Goal: Find specific page/section: Find specific page/section

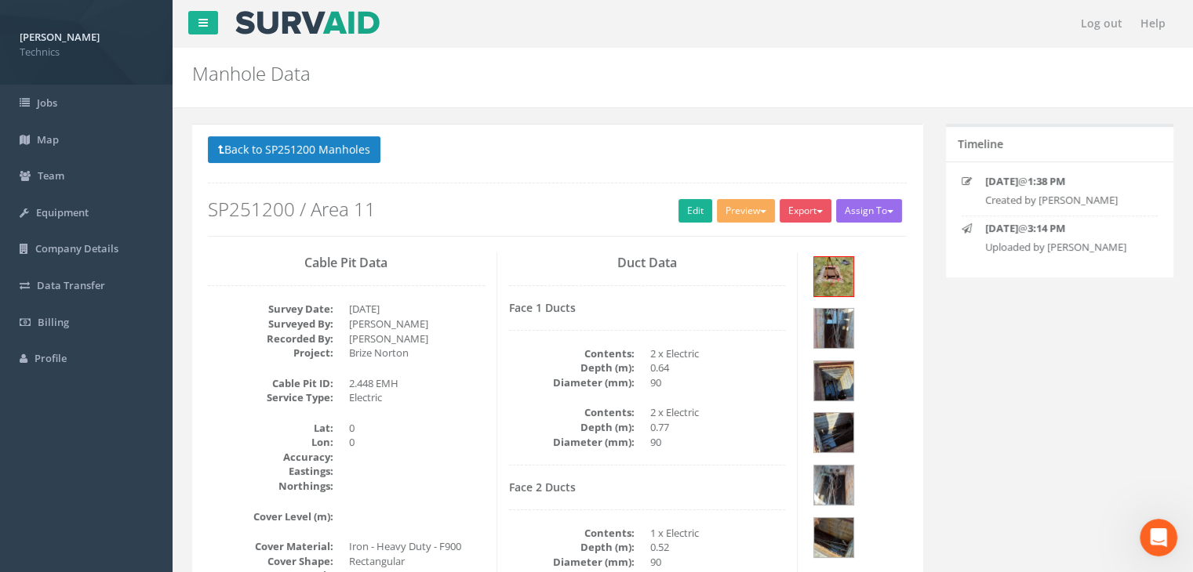
scroll to position [2, 0]
drag, startPoint x: 1139, startPoint y: 519, endPoint x: 1173, endPoint y: 540, distance: 39.8
click at [1173, 540] on div "Open Intercom Messenger" at bounding box center [1158, 538] width 52 height 52
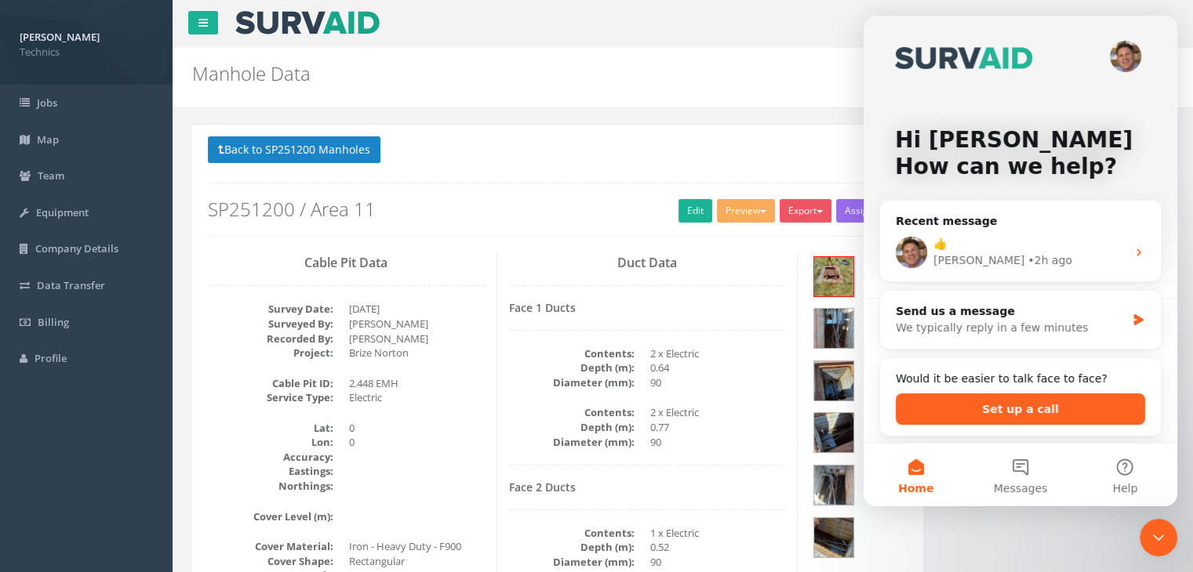
click at [1172, 538] on div "Close Intercom Messenger" at bounding box center [1158, 538] width 38 height 38
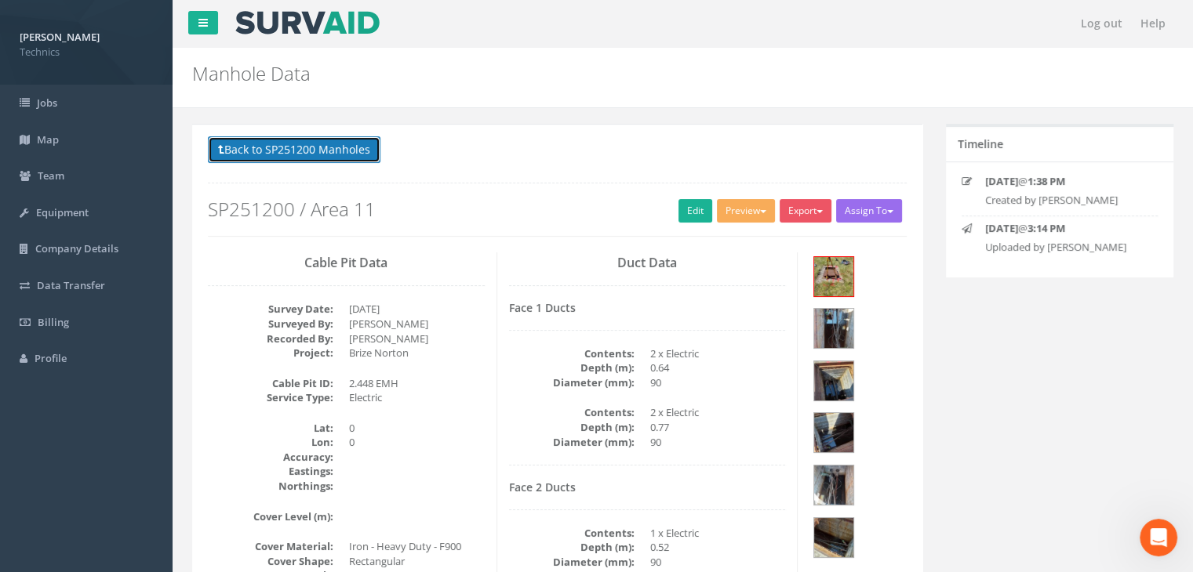
click at [273, 142] on button "Back to SP251200 Manholes" at bounding box center [294, 149] width 173 height 27
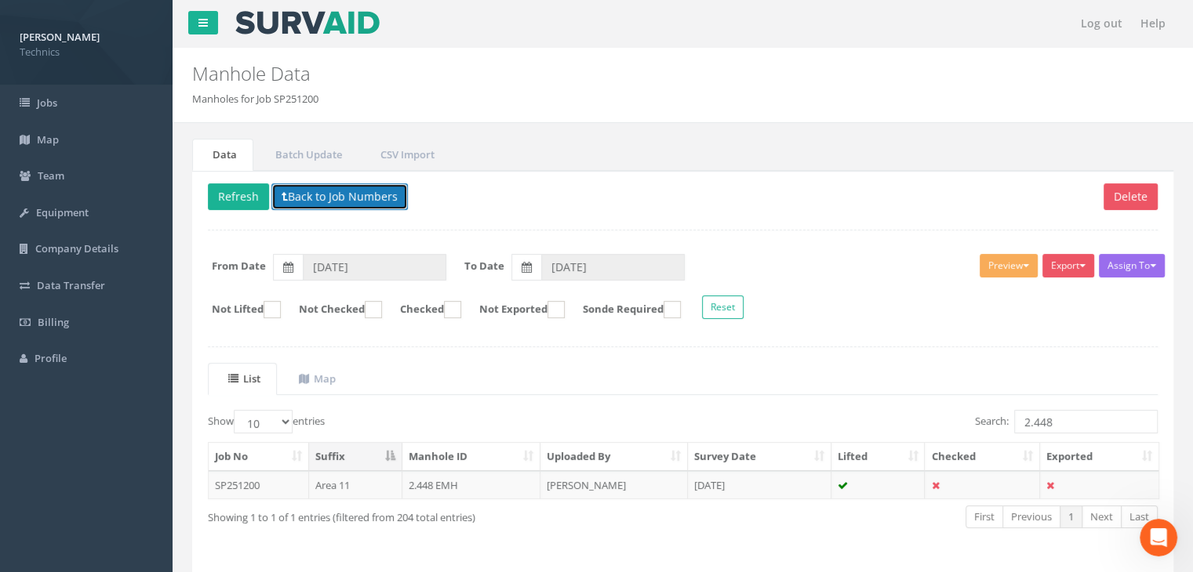
click at [281, 186] on button "Back to Job Numbers" at bounding box center [339, 197] width 136 height 27
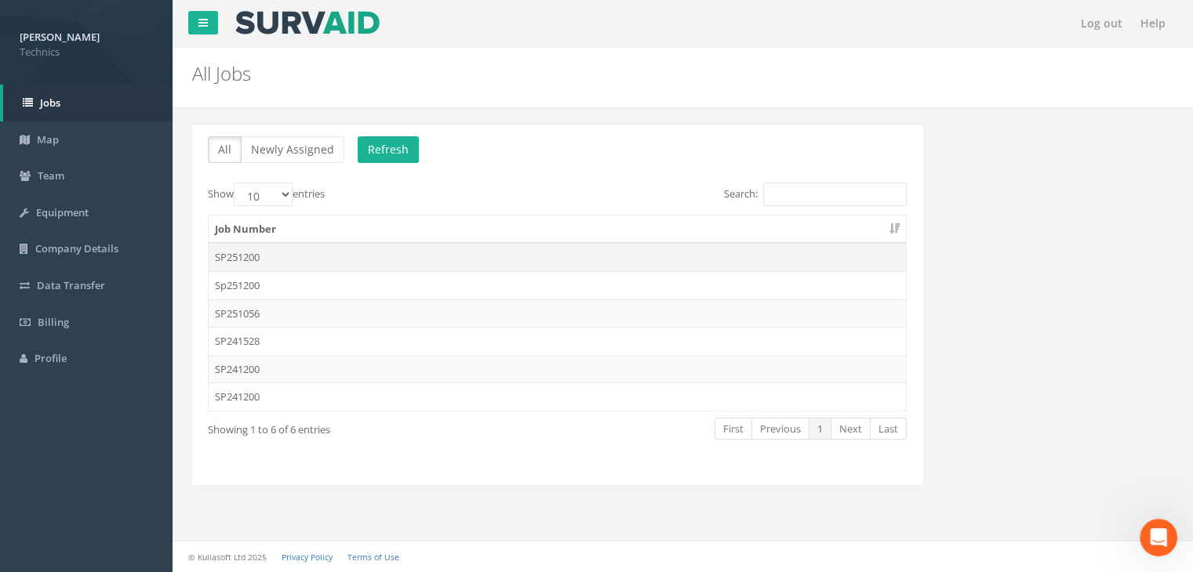
click at [257, 258] on td "SP251200" at bounding box center [557, 257] width 697 height 28
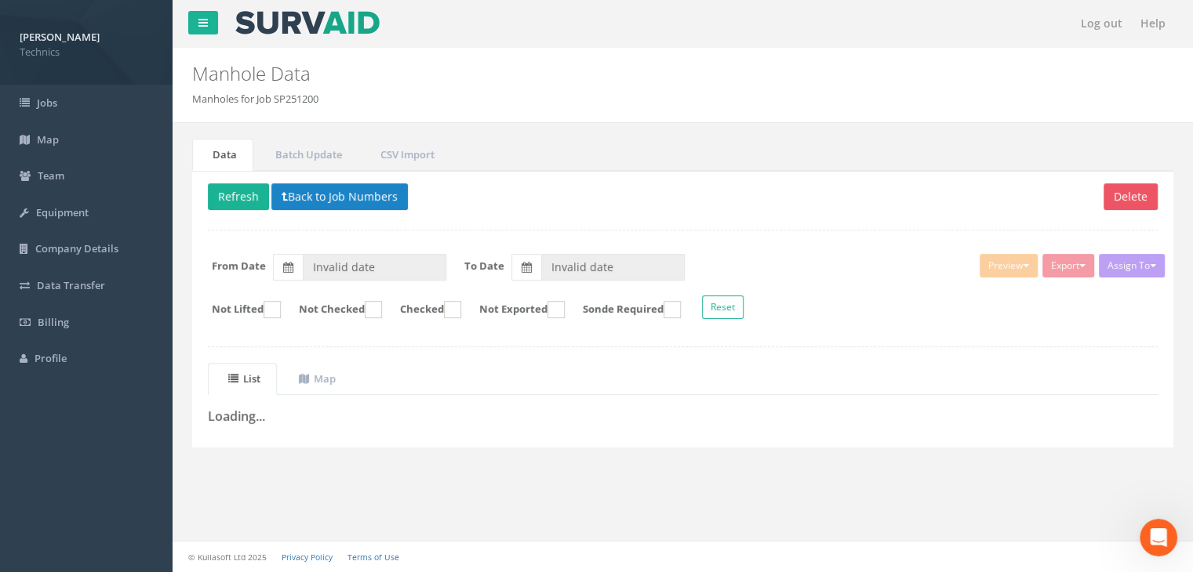
type input "[DATE]"
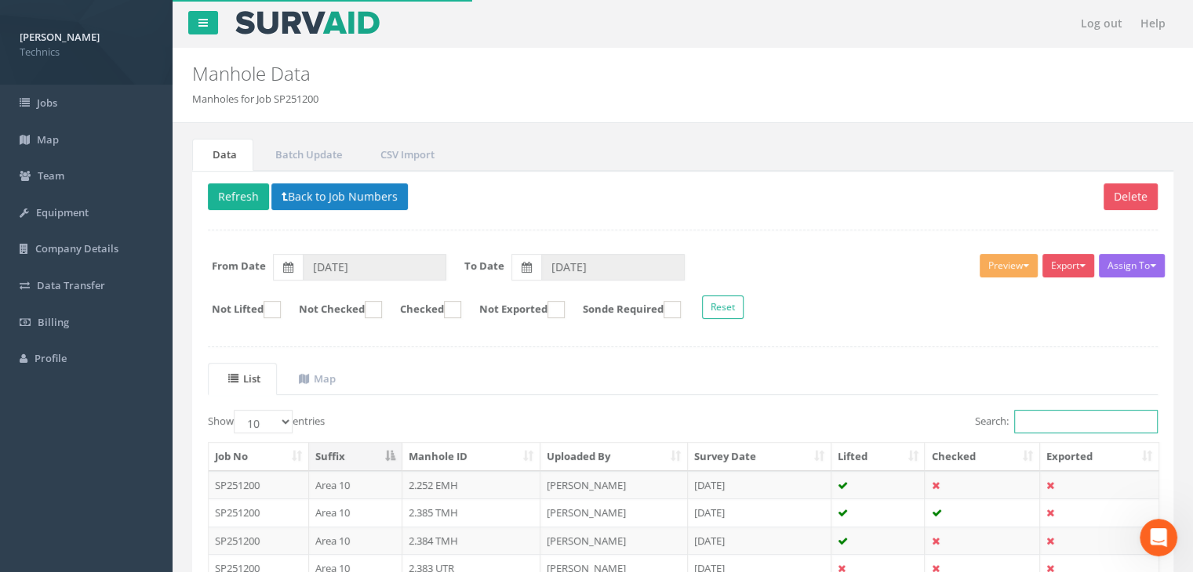
click at [1067, 422] on input "Search:" at bounding box center [1086, 422] width 144 height 24
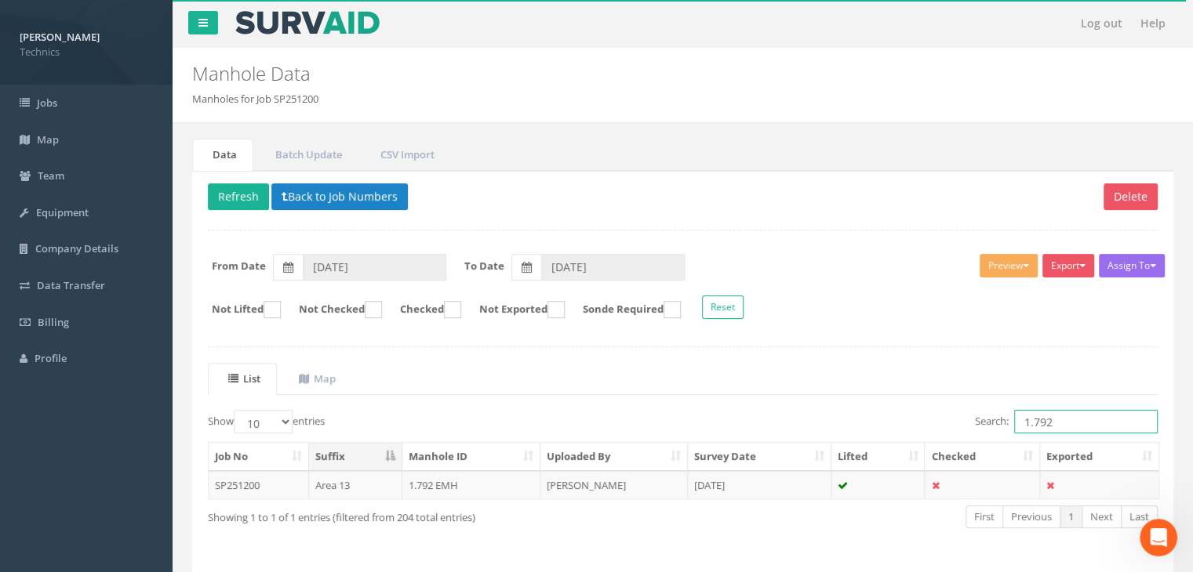
click at [1071, 424] on input "1.792" at bounding box center [1086, 422] width 144 height 24
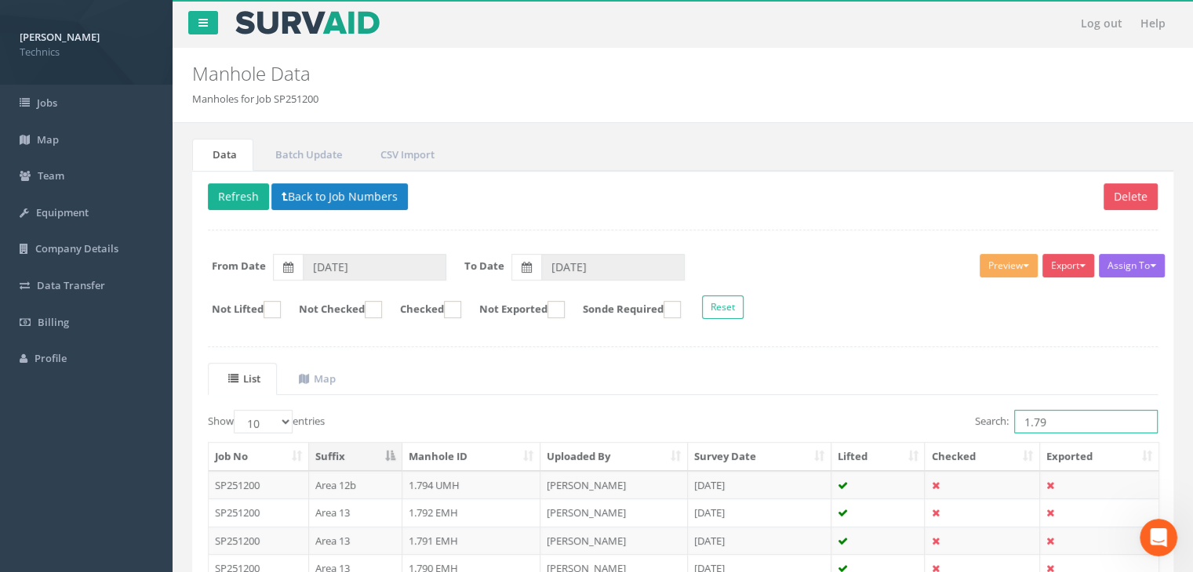
type input "1.79"
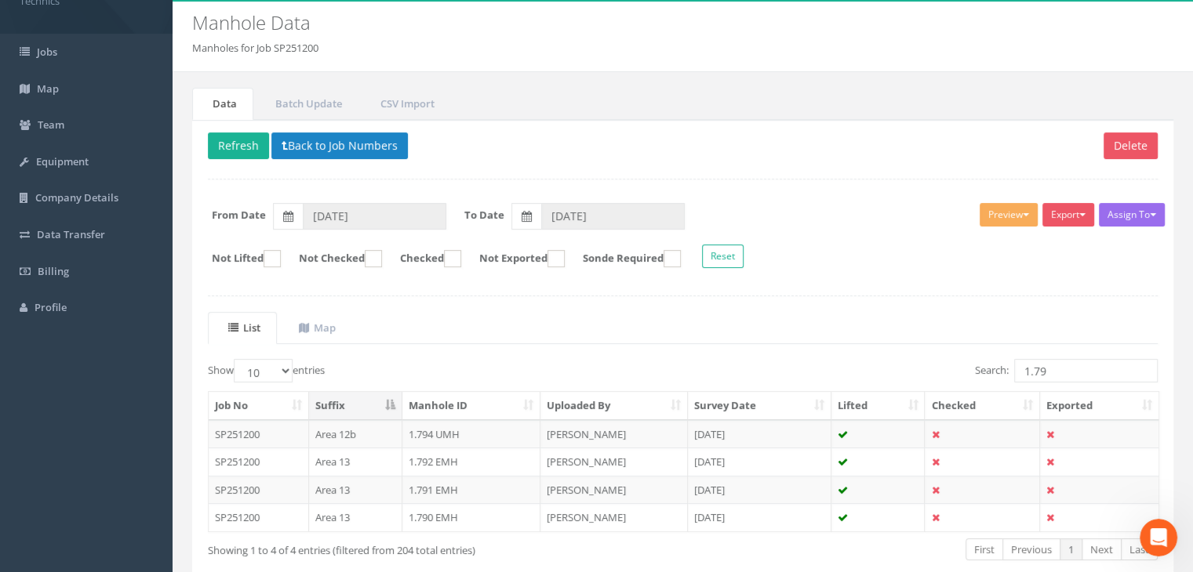
scroll to position [78, 0]
